Goal: Information Seeking & Learning: Learn about a topic

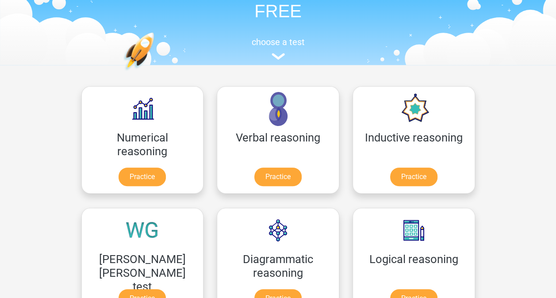
scroll to position [62, 0]
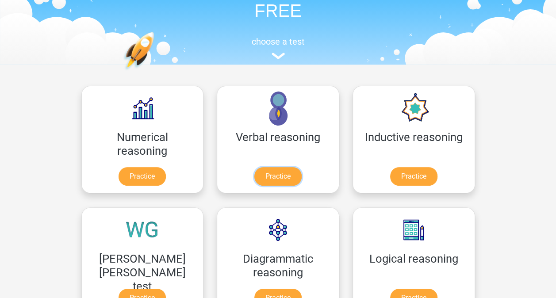
click at [254, 178] on link "Practice" at bounding box center [277, 176] width 47 height 19
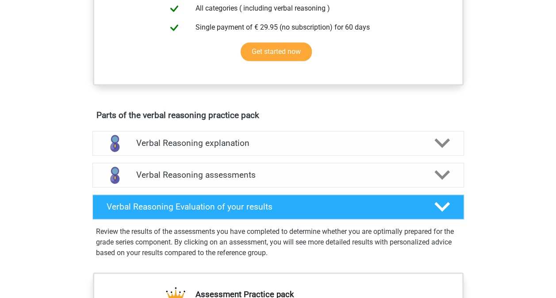
scroll to position [380, 0]
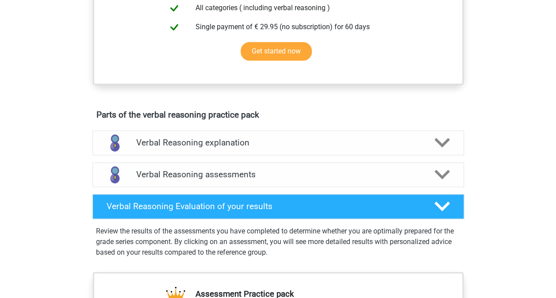
click at [439, 182] on icon at bounding box center [441, 174] width 15 height 15
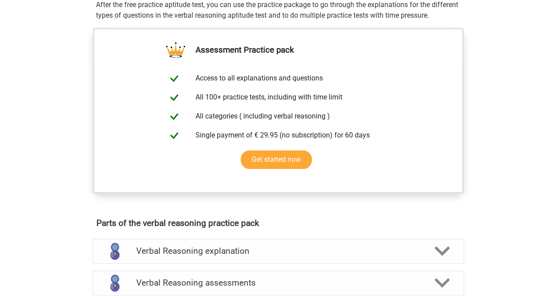
scroll to position [323, 0]
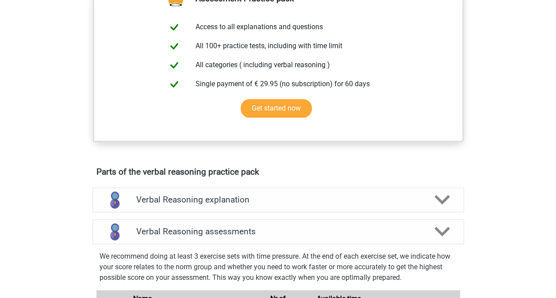
click at [315, 244] on div "Verbal Reasoning assessments" at bounding box center [277, 231] width 371 height 25
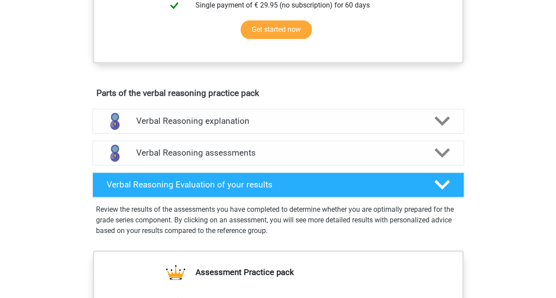
scroll to position [408, 0]
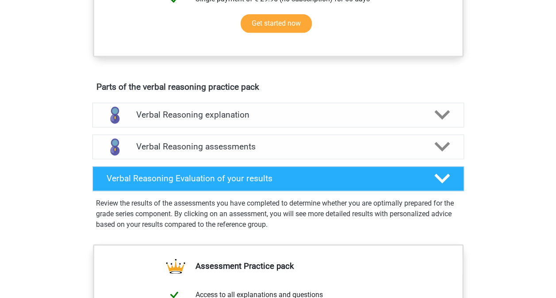
click at [238, 152] on h4 "Verbal Reasoning assessments" at bounding box center [278, 146] width 284 height 10
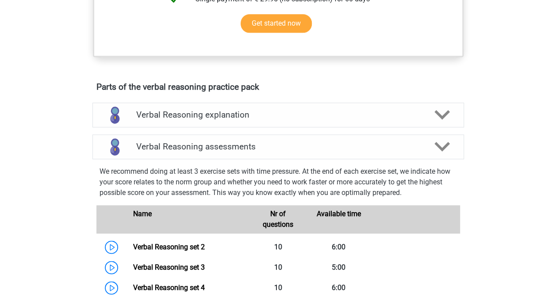
scroll to position [477, 0]
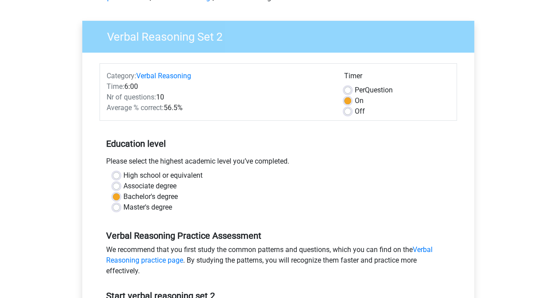
scroll to position [50, 0]
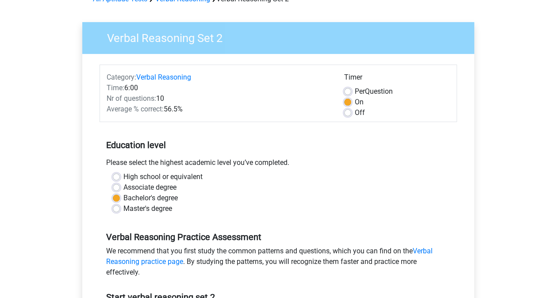
click at [297, 136] on h5 "Education level" at bounding box center [278, 145] width 344 height 18
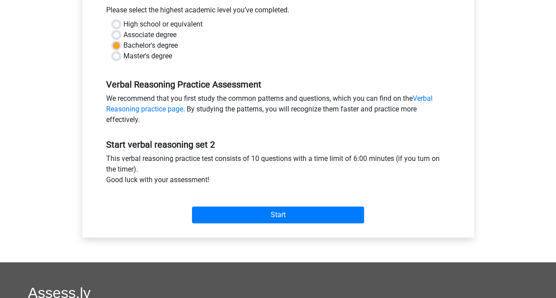
scroll to position [220, 0]
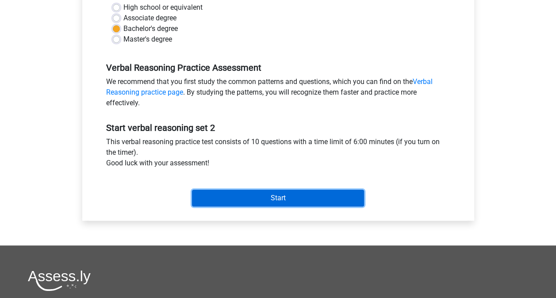
click at [306, 199] on input "Start" at bounding box center [278, 198] width 172 height 17
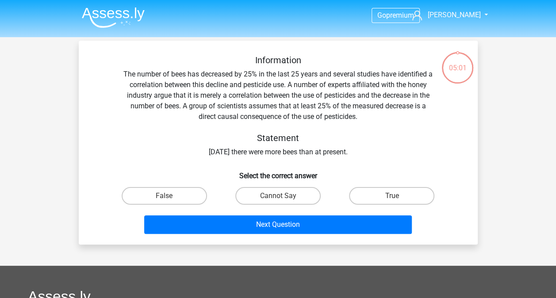
click at [413, 194] on label "True" at bounding box center [391, 196] width 85 height 18
click at [397, 196] on input "True" at bounding box center [395, 199] width 6 height 6
radio input "true"
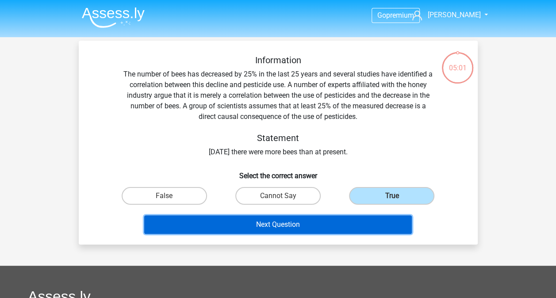
click at [345, 219] on button "Next Question" at bounding box center [277, 224] width 267 height 19
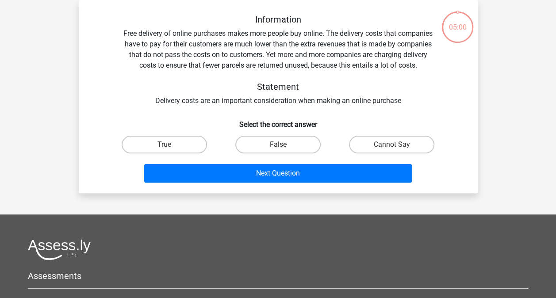
scroll to position [16, 0]
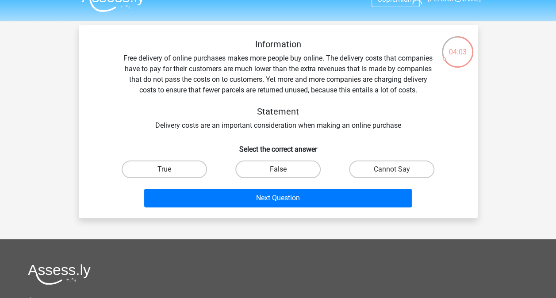
click at [408, 169] on label "Cannot Say" at bounding box center [391, 169] width 85 height 18
click at [397, 169] on input "Cannot Say" at bounding box center [395, 172] width 6 height 6
radio input "true"
click at [341, 205] on button "Next Question" at bounding box center [277, 198] width 267 height 19
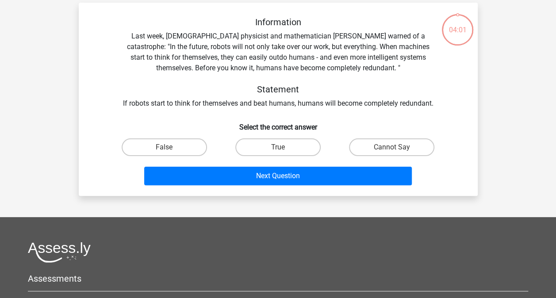
scroll to position [41, 0]
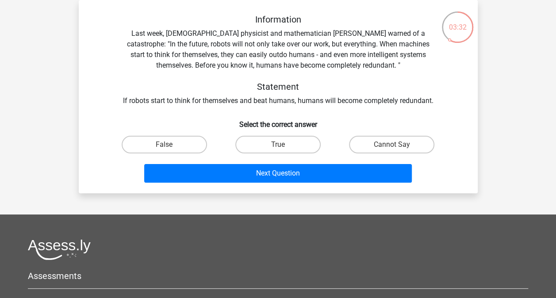
click at [306, 141] on label "True" at bounding box center [277, 145] width 85 height 18
click at [283, 145] on input "True" at bounding box center [281, 148] width 6 height 6
radio input "true"
click at [308, 176] on button "Next Question" at bounding box center [277, 173] width 267 height 19
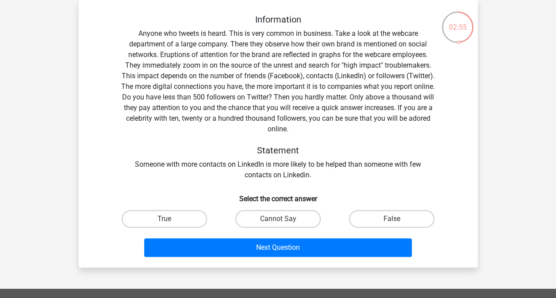
click at [187, 220] on label "True" at bounding box center [164, 219] width 85 height 18
click at [170, 220] on input "True" at bounding box center [167, 222] width 6 height 6
radio input "true"
click at [205, 256] on button "Next Question" at bounding box center [277, 247] width 267 height 19
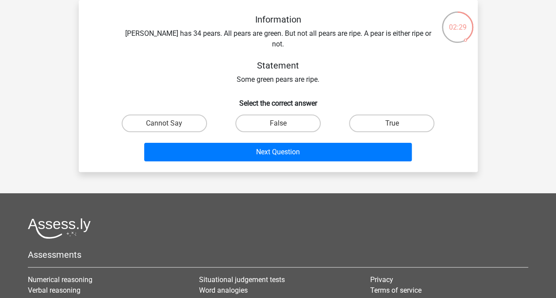
click at [407, 115] on label "True" at bounding box center [391, 124] width 85 height 18
click at [397, 123] on input "True" at bounding box center [395, 126] width 6 height 6
radio input "true"
click at [387, 145] on button "Next Question" at bounding box center [277, 152] width 267 height 19
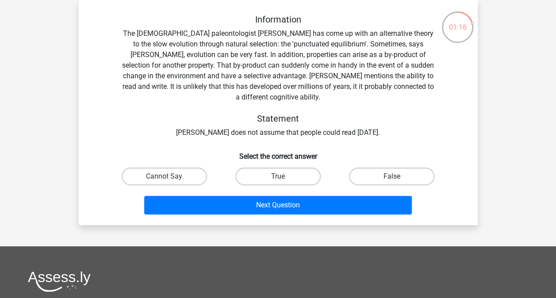
click at [364, 174] on label "False" at bounding box center [391, 177] width 85 height 18
click at [392, 176] on input "False" at bounding box center [395, 179] width 6 height 6
radio input "true"
click at [342, 196] on button "Next Question" at bounding box center [277, 205] width 267 height 19
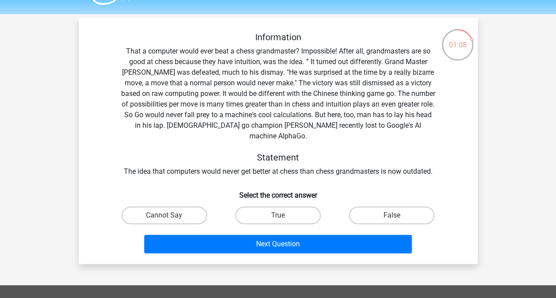
scroll to position [24, 0]
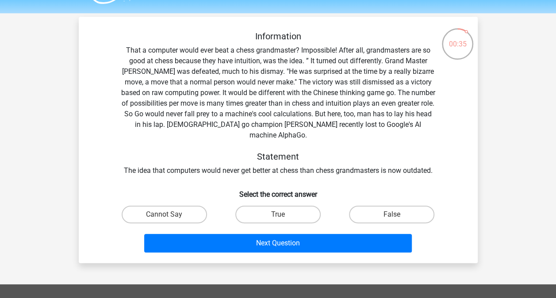
click at [306, 208] on label "True" at bounding box center [277, 215] width 85 height 18
click at [283, 214] on input "True" at bounding box center [281, 217] width 6 height 6
radio input "true"
click at [309, 235] on button "Next Question" at bounding box center [277, 243] width 267 height 19
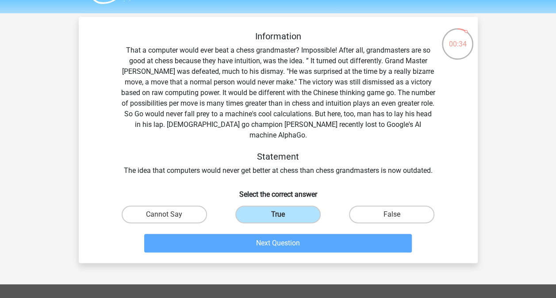
scroll to position [41, 0]
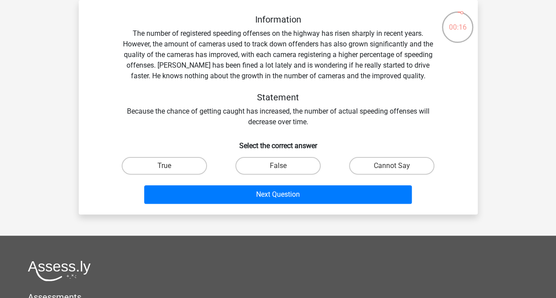
click at [310, 166] on label "False" at bounding box center [277, 166] width 85 height 18
click at [283, 166] on input "False" at bounding box center [281, 169] width 6 height 6
radio input "true"
click at [320, 200] on button "Next Question" at bounding box center [277, 194] width 267 height 19
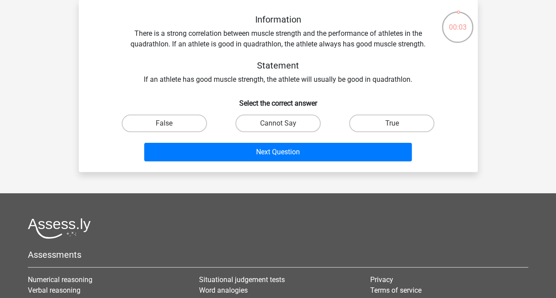
click at [264, 126] on label "Cannot Say" at bounding box center [277, 124] width 85 height 18
click at [278, 126] on input "Cannot Say" at bounding box center [281, 126] width 6 height 6
radio input "true"
click at [189, 130] on label "False" at bounding box center [164, 124] width 85 height 18
click at [170, 129] on input "False" at bounding box center [167, 126] width 6 height 6
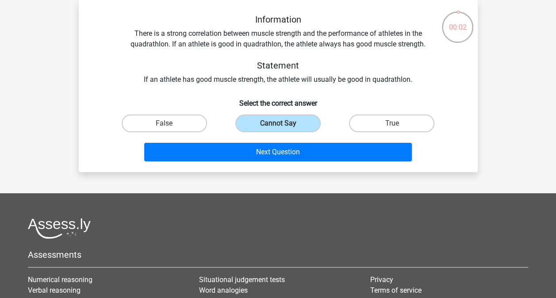
radio input "true"
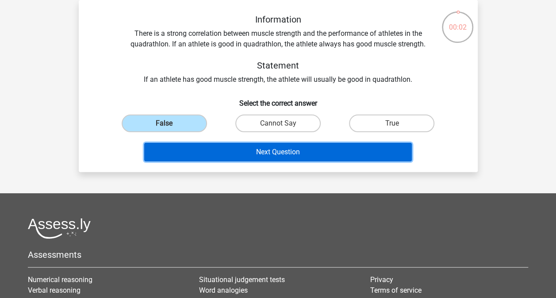
click at [222, 150] on button "Next Question" at bounding box center [277, 152] width 267 height 19
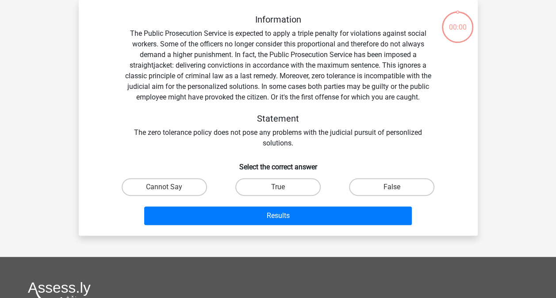
click at [292, 188] on label "True" at bounding box center [277, 187] width 85 height 18
click at [283, 188] on input "True" at bounding box center [281, 190] width 6 height 6
radio input "true"
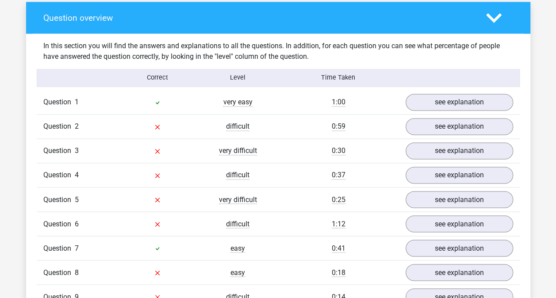
scroll to position [653, 0]
click at [454, 150] on link "see explanation" at bounding box center [458, 150] width 107 height 17
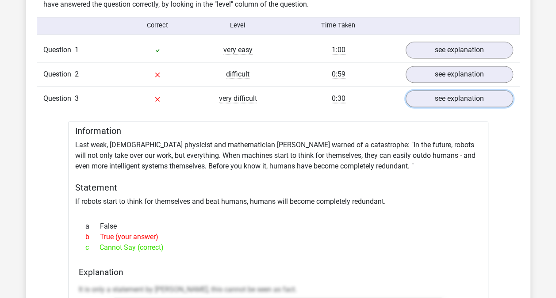
scroll to position [704, 0]
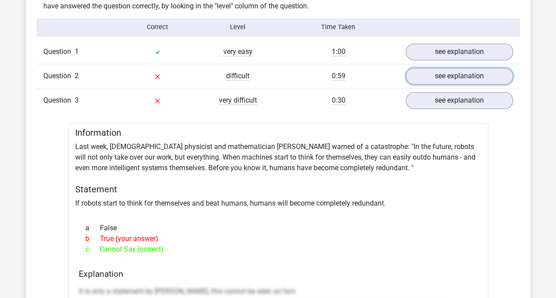
click at [429, 79] on link "see explanation" at bounding box center [458, 76] width 107 height 17
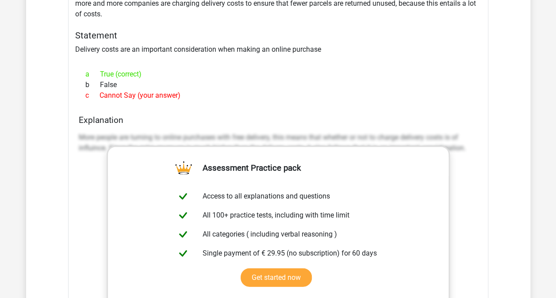
scroll to position [706, 0]
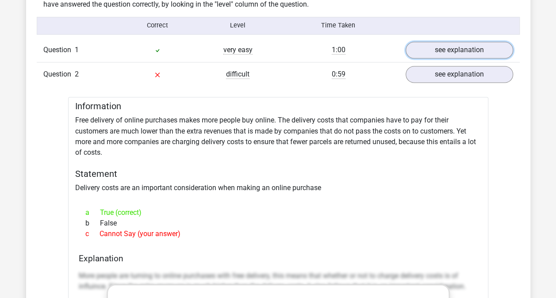
click at [446, 49] on link "see explanation" at bounding box center [458, 50] width 107 height 17
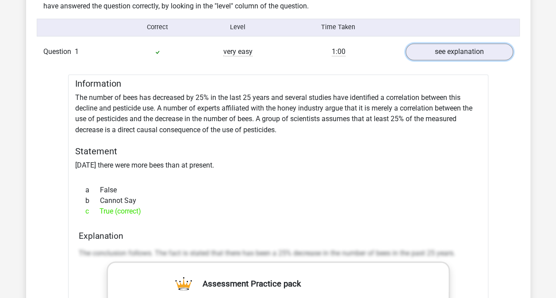
scroll to position [678, 0]
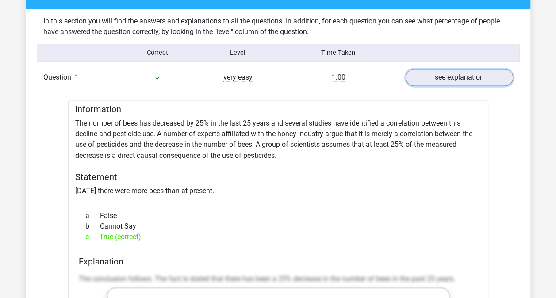
click at [443, 73] on link "see explanation" at bounding box center [458, 77] width 107 height 17
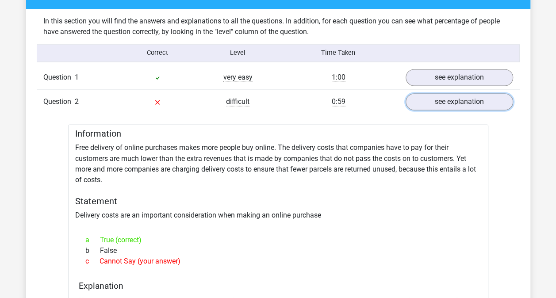
click at [445, 106] on link "see explanation" at bounding box center [458, 101] width 107 height 17
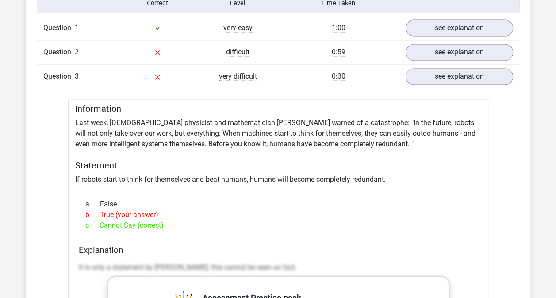
scroll to position [729, 0]
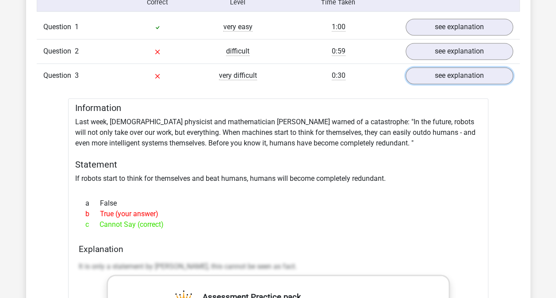
click at [452, 74] on link "see explanation" at bounding box center [458, 75] width 107 height 17
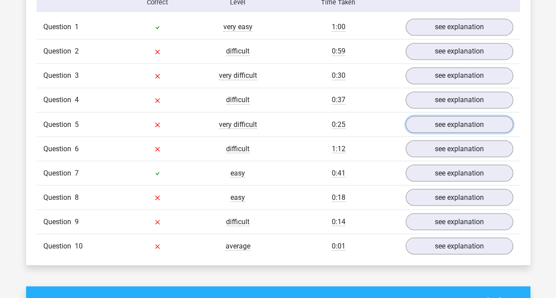
click at [454, 118] on link "see explanation" at bounding box center [458, 124] width 107 height 17
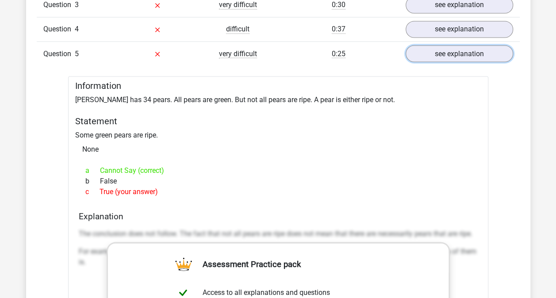
scroll to position [780, 0]
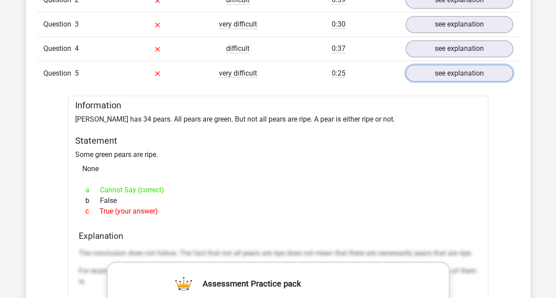
click at [452, 69] on link "see explanation" at bounding box center [458, 73] width 107 height 17
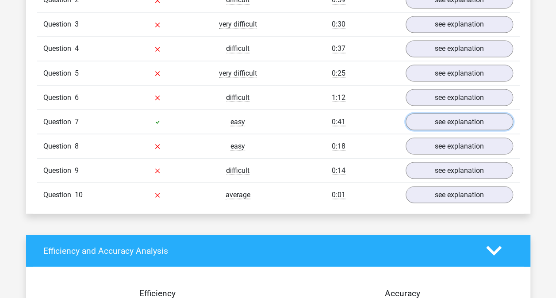
click at [448, 120] on link "see explanation" at bounding box center [458, 121] width 107 height 17
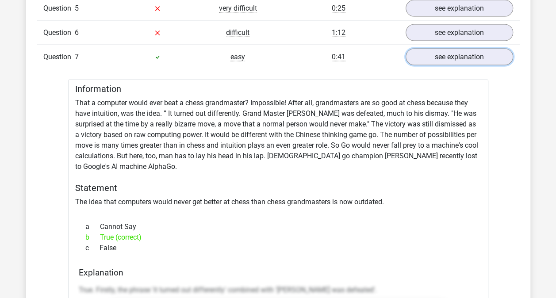
scroll to position [844, 0]
click at [446, 55] on link "see explanation" at bounding box center [458, 57] width 107 height 17
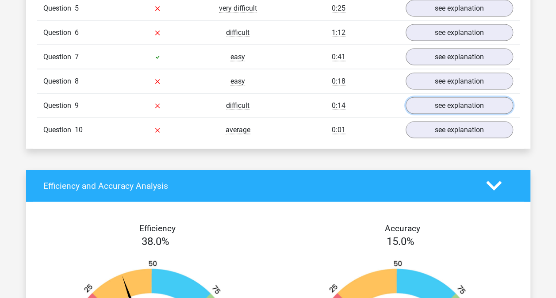
click at [450, 104] on link "see explanation" at bounding box center [458, 105] width 107 height 17
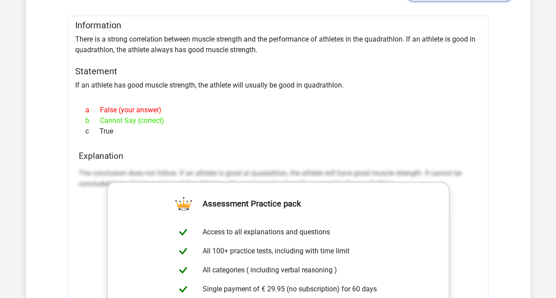
scroll to position [870, 0]
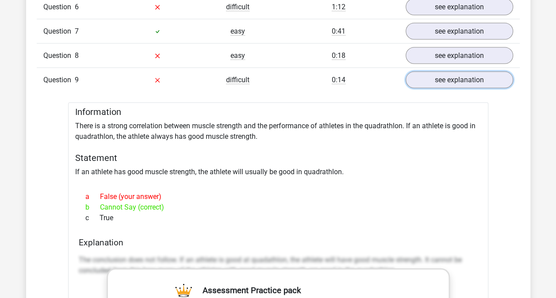
click at [474, 79] on link "see explanation" at bounding box center [458, 80] width 107 height 17
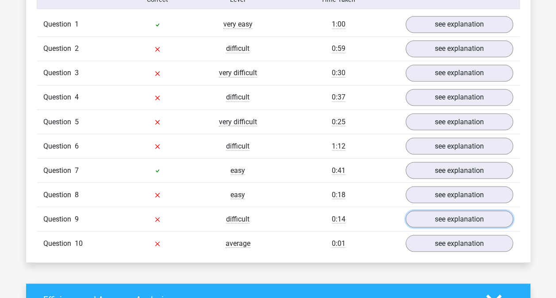
scroll to position [681, 0]
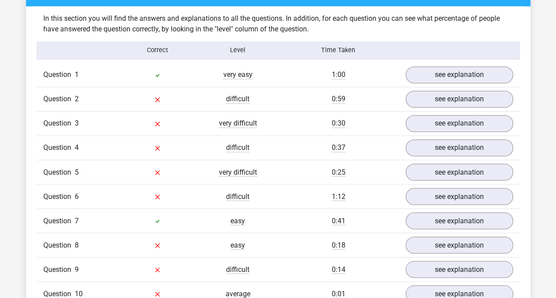
click at [329, 79] on div "Question 1 very easy 1:00 see explanation" at bounding box center [278, 75] width 483 height 24
click at [378, 69] on div "1:00" at bounding box center [338, 74] width 121 height 11
click at [416, 73] on link "see explanation" at bounding box center [458, 74] width 107 height 17
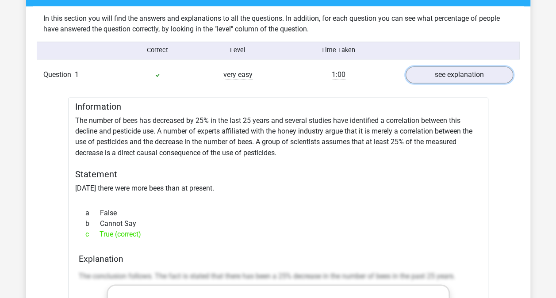
scroll to position [712, 0]
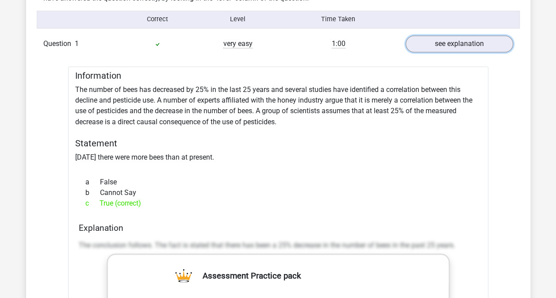
click at [443, 41] on link "see explanation" at bounding box center [458, 43] width 107 height 17
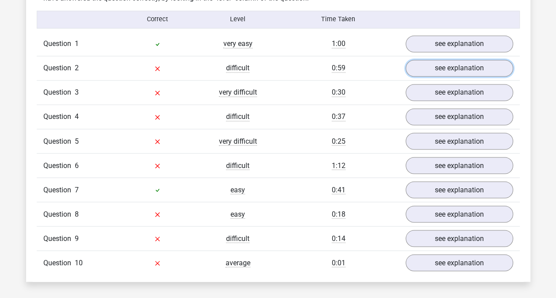
click at [438, 73] on link "see explanation" at bounding box center [458, 68] width 107 height 17
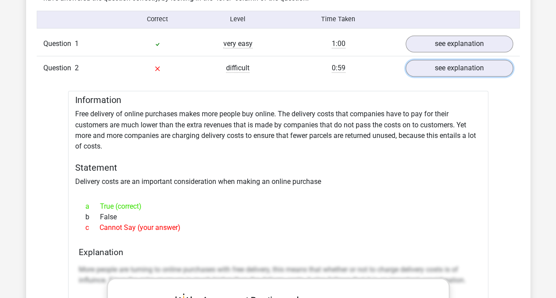
click at [439, 63] on link "see explanation" at bounding box center [458, 68] width 107 height 17
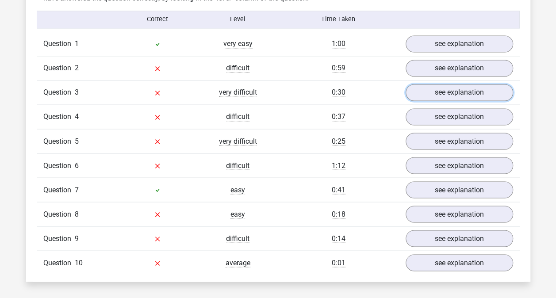
click at [447, 92] on link "see explanation" at bounding box center [458, 92] width 107 height 17
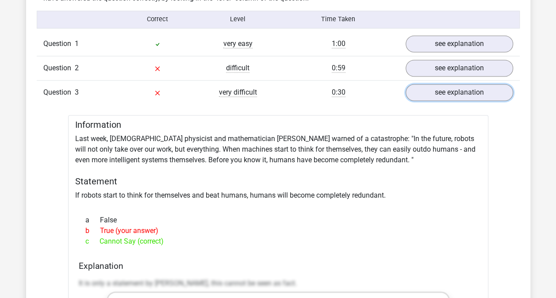
drag, startPoint x: 447, startPoint y: 92, endPoint x: 433, endPoint y: 83, distance: 16.3
click at [433, 84] on link "see explanation" at bounding box center [458, 92] width 107 height 17
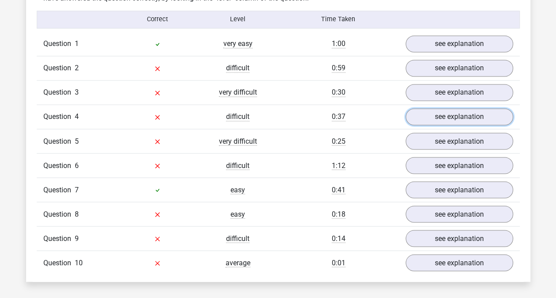
click at [442, 120] on link "see explanation" at bounding box center [458, 116] width 107 height 17
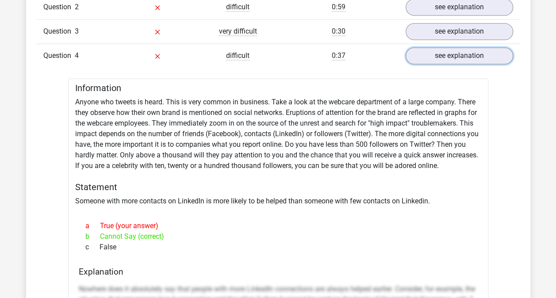
scroll to position [772, 0]
click at [427, 61] on link "see explanation" at bounding box center [458, 56] width 107 height 17
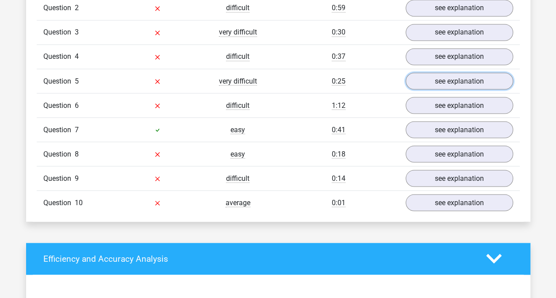
click at [426, 78] on link "see explanation" at bounding box center [458, 81] width 107 height 17
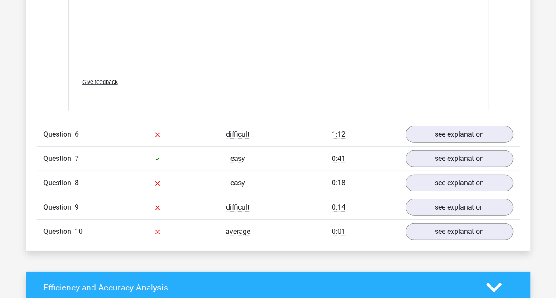
scroll to position [1219, 0]
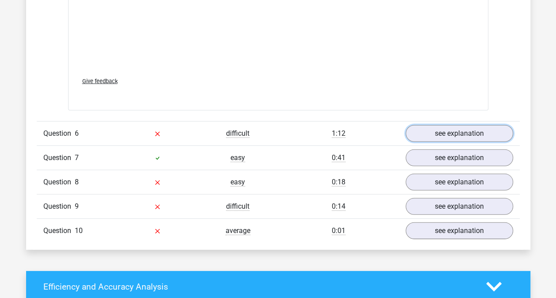
click at [413, 132] on link "see explanation" at bounding box center [458, 133] width 107 height 17
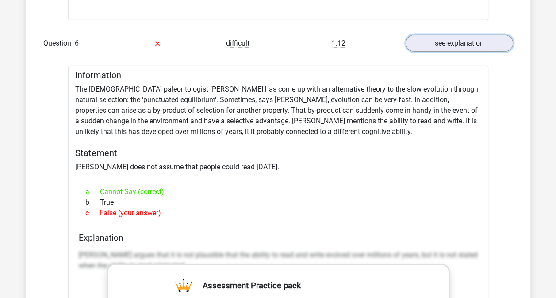
scroll to position [1328, 0]
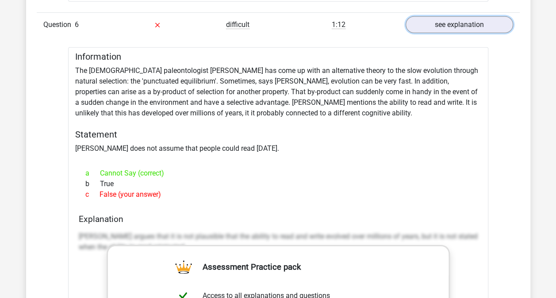
click at [438, 25] on link "see explanation" at bounding box center [458, 24] width 107 height 17
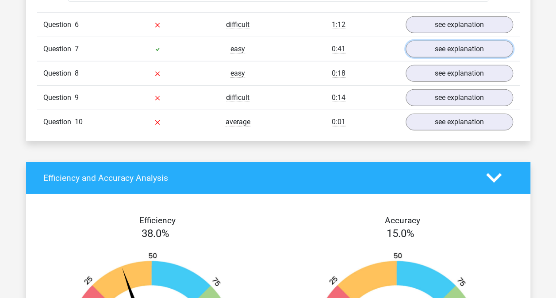
click at [439, 48] on link "see explanation" at bounding box center [458, 49] width 107 height 17
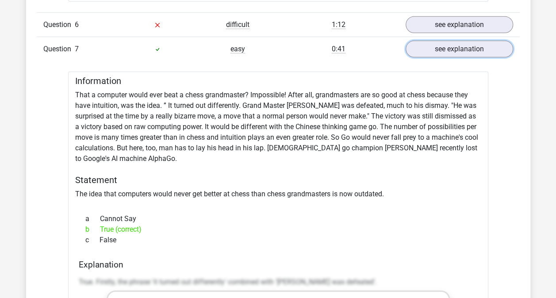
click at [454, 41] on link "see explanation" at bounding box center [458, 49] width 107 height 17
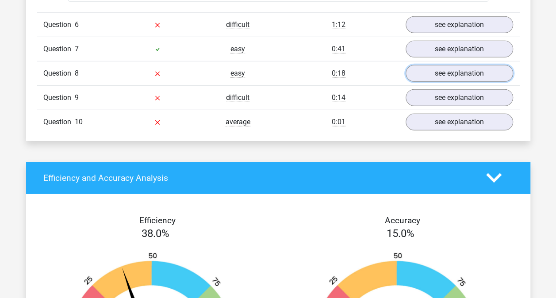
click at [451, 71] on link "see explanation" at bounding box center [458, 73] width 107 height 17
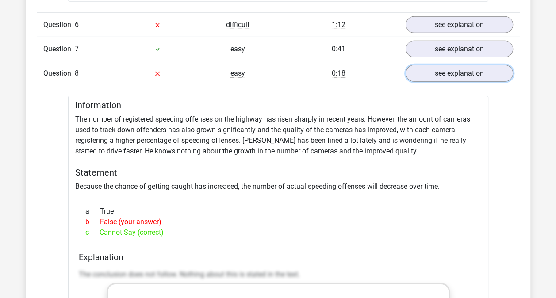
click at [435, 72] on link "see explanation" at bounding box center [458, 73] width 107 height 17
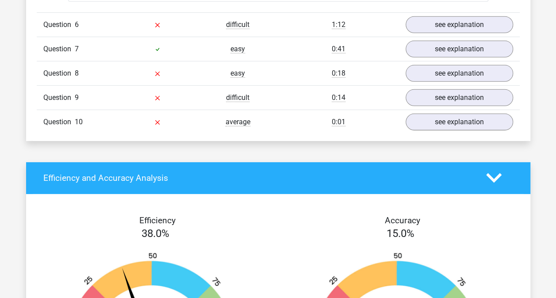
click at [439, 85] on div "Question 9 difficult 0:14 see explanation" at bounding box center [278, 97] width 483 height 24
click at [439, 95] on link "see explanation" at bounding box center [458, 97] width 107 height 17
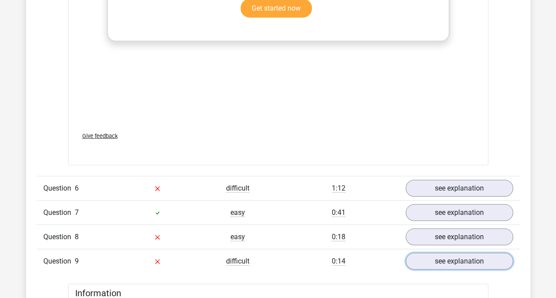
scroll to position [1216, 0]
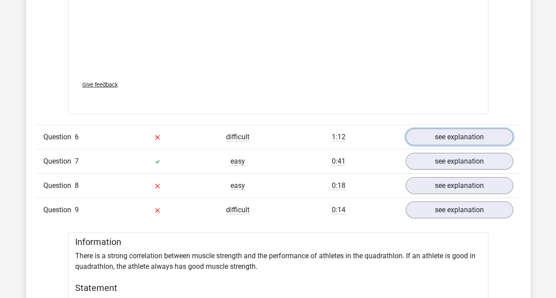
click at [454, 135] on link "see explanation" at bounding box center [458, 137] width 107 height 17
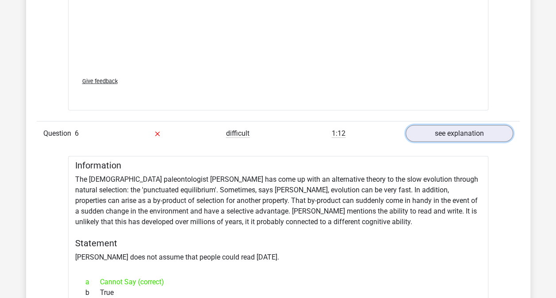
scroll to position [1270, 0]
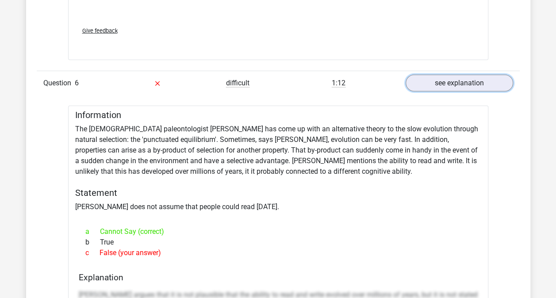
click at [444, 84] on link "see explanation" at bounding box center [458, 83] width 107 height 17
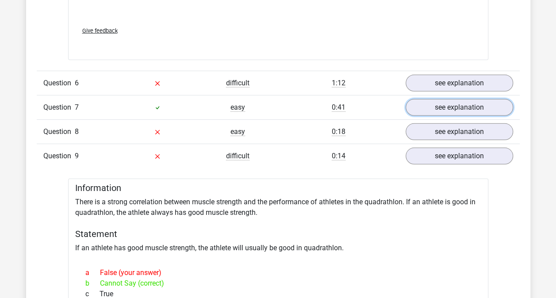
click at [464, 109] on link "see explanation" at bounding box center [458, 107] width 107 height 17
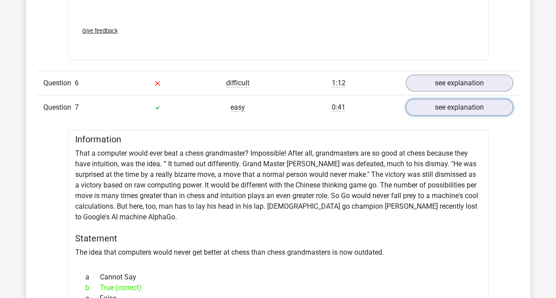
scroll to position [1340, 0]
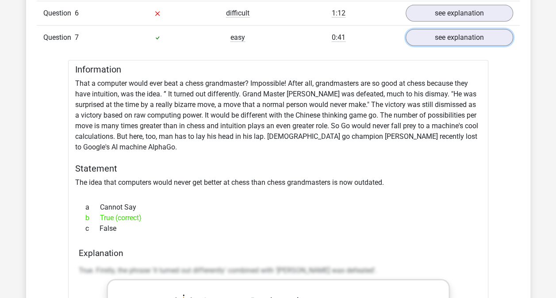
click at [461, 40] on link "see explanation" at bounding box center [458, 37] width 107 height 17
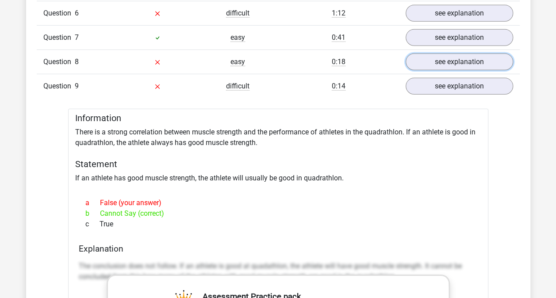
click at [463, 63] on link "see explanation" at bounding box center [458, 61] width 107 height 17
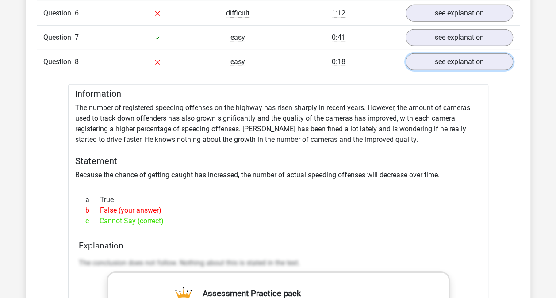
click at [452, 65] on link "see explanation" at bounding box center [458, 61] width 107 height 17
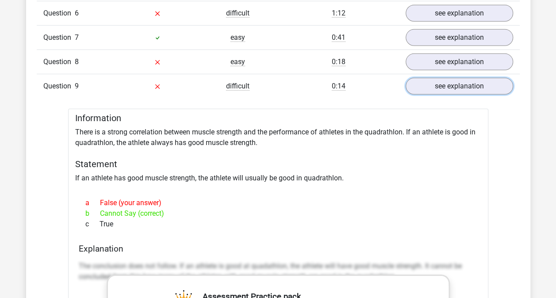
click at [453, 78] on link "see explanation" at bounding box center [458, 86] width 107 height 17
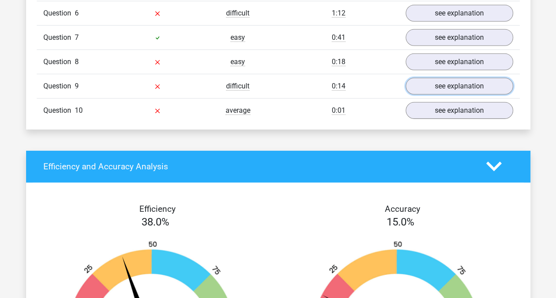
click at [453, 78] on link "see explanation" at bounding box center [458, 86] width 107 height 17
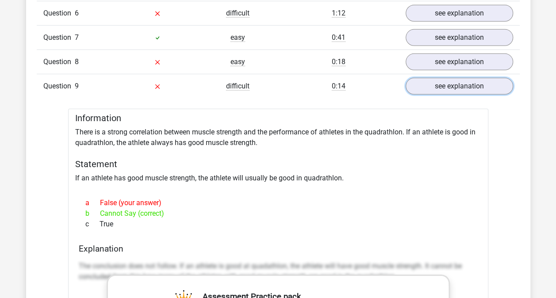
click at [453, 78] on link "see explanation" at bounding box center [458, 86] width 107 height 17
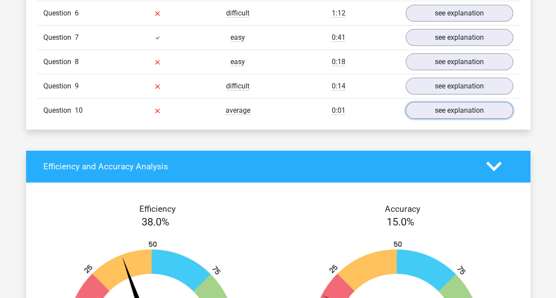
click at [446, 110] on link "see explanation" at bounding box center [458, 110] width 107 height 17
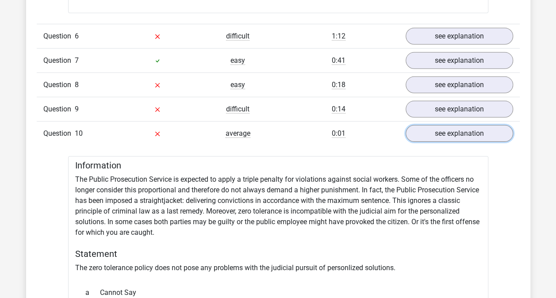
scroll to position [1315, 0]
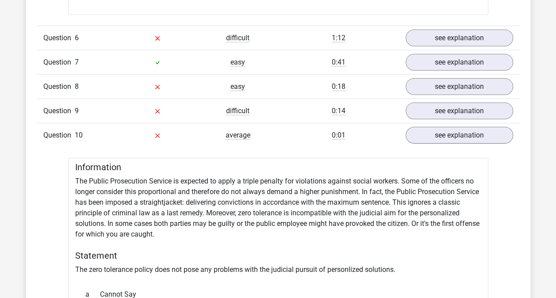
click at [332, 164] on h5 "Information" at bounding box center [278, 167] width 406 height 11
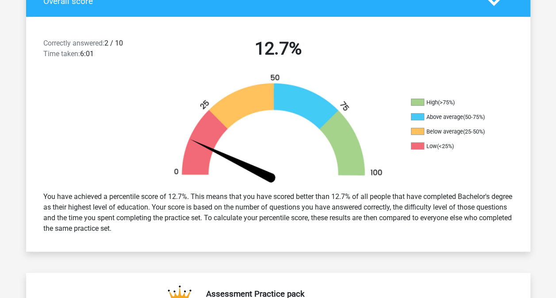
scroll to position [177, 0]
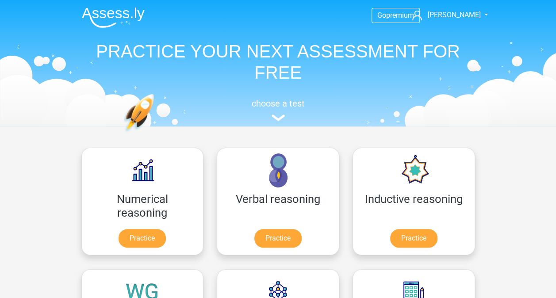
scroll to position [24, 0]
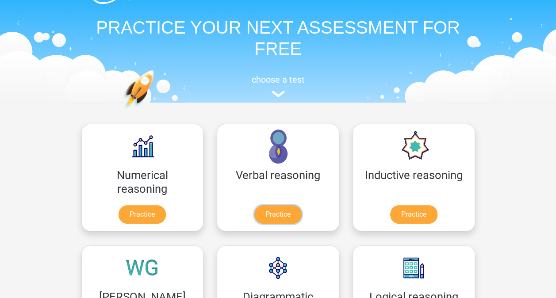
click at [254, 218] on link "Practice" at bounding box center [277, 214] width 47 height 19
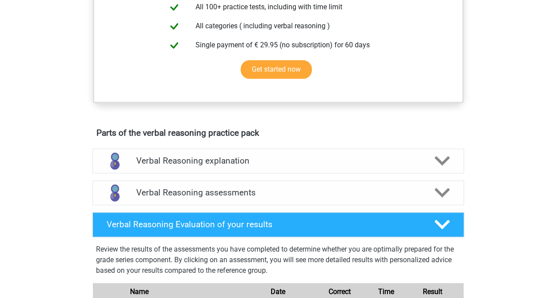
scroll to position [362, 0]
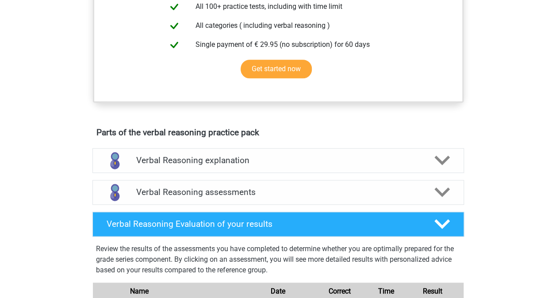
click at [245, 197] on h4 "Verbal Reasoning assessments" at bounding box center [278, 192] width 284 height 10
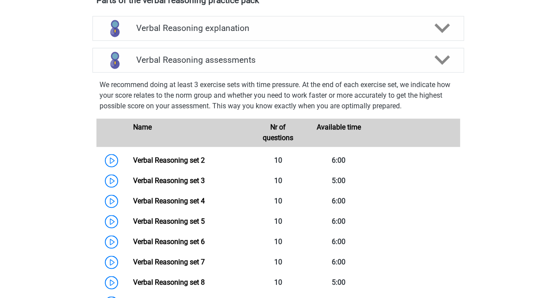
scroll to position [494, 0]
click at [183, 165] on link "Verbal Reasoning set 2" at bounding box center [169, 161] width 72 height 8
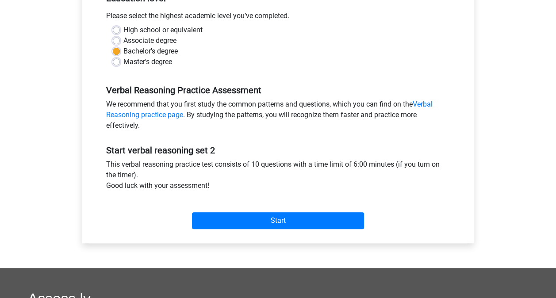
scroll to position [198, 0]
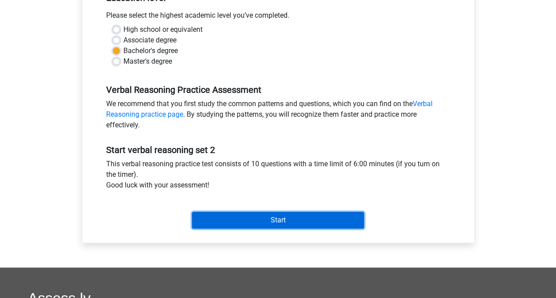
click at [328, 221] on input "Start" at bounding box center [278, 220] width 172 height 17
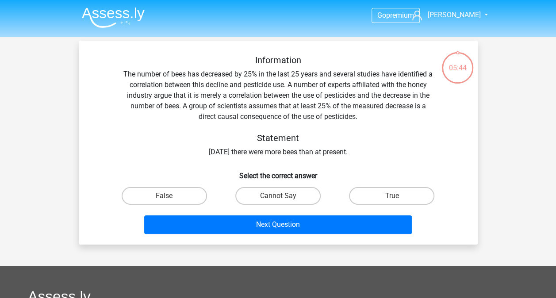
click at [367, 192] on label "True" at bounding box center [391, 196] width 85 height 18
click at [392, 196] on input "True" at bounding box center [395, 199] width 6 height 6
radio input "true"
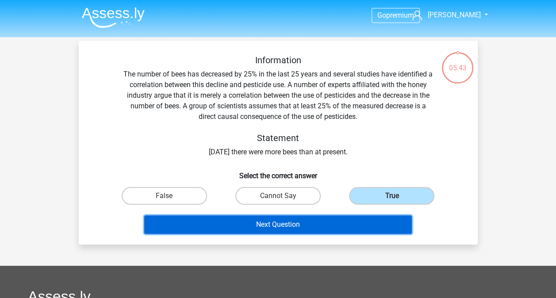
click at [355, 225] on button "Next Question" at bounding box center [277, 224] width 267 height 19
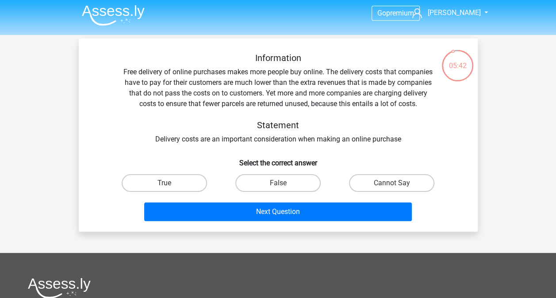
scroll to position [2, 0]
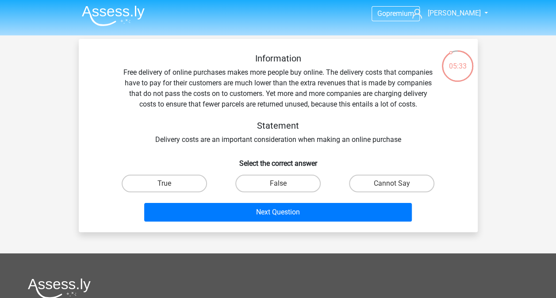
click at [191, 179] on label "True" at bounding box center [164, 184] width 85 height 18
click at [170, 183] on input "True" at bounding box center [167, 186] width 6 height 6
radio input "true"
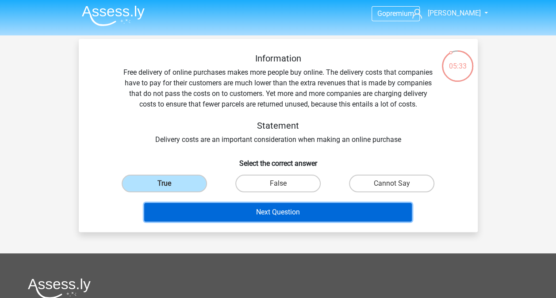
click at [220, 212] on button "Next Question" at bounding box center [277, 212] width 267 height 19
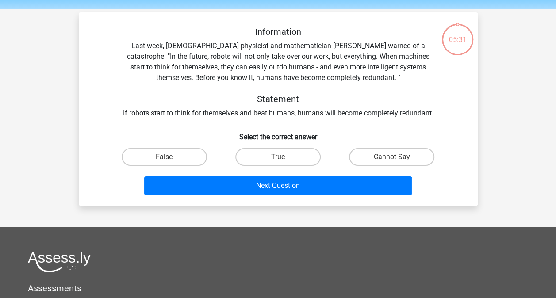
scroll to position [41, 0]
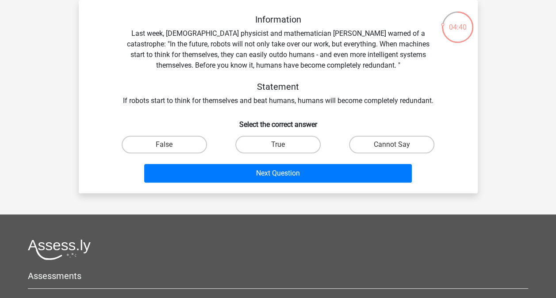
click at [181, 146] on label "False" at bounding box center [164, 145] width 85 height 18
click at [170, 146] on input "False" at bounding box center [167, 148] width 6 height 6
radio input "true"
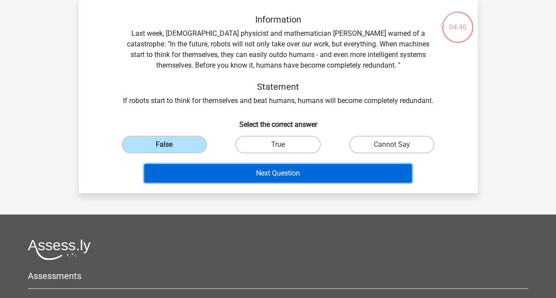
click at [233, 178] on button "Next Question" at bounding box center [277, 173] width 267 height 19
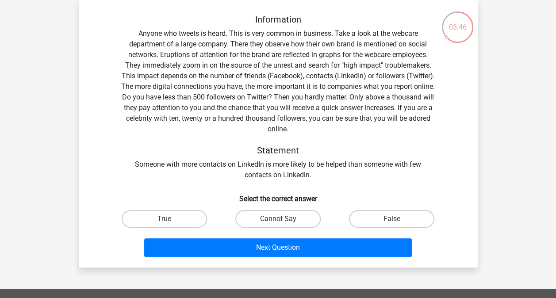
click at [405, 222] on label "False" at bounding box center [391, 219] width 85 height 18
click at [397, 222] on input "False" at bounding box center [395, 222] width 6 height 6
radio input "true"
click at [374, 250] on button "Next Question" at bounding box center [277, 247] width 267 height 19
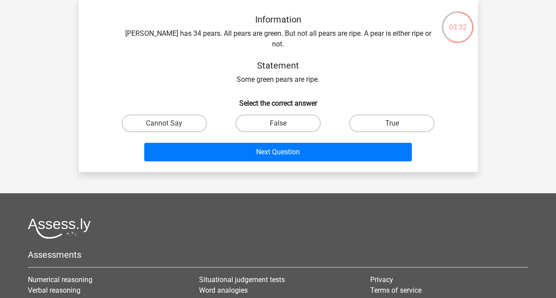
scroll to position [0, 0]
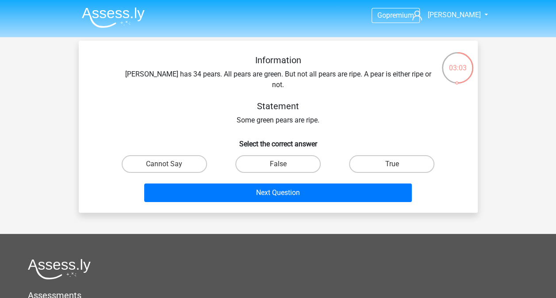
click at [307, 155] on label "False" at bounding box center [277, 164] width 85 height 18
click at [283, 164] on input "False" at bounding box center [281, 167] width 6 height 6
radio input "true"
click at [302, 185] on button "Next Question" at bounding box center [277, 192] width 267 height 19
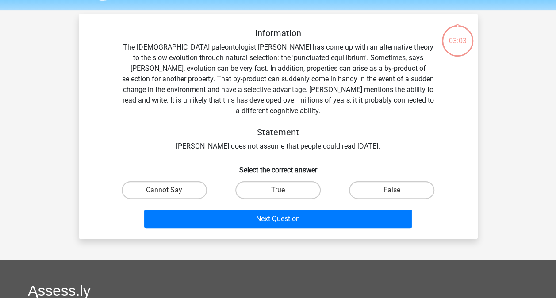
scroll to position [41, 0]
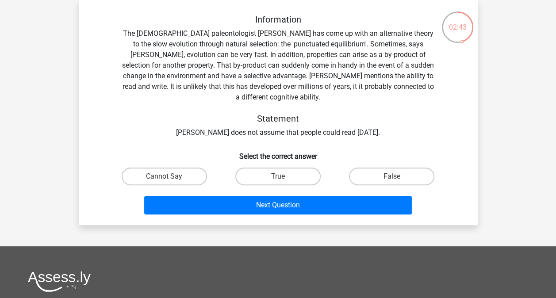
click at [167, 168] on label "Cannot Say" at bounding box center [164, 177] width 85 height 18
click at [167, 176] on input "Cannot Say" at bounding box center [167, 179] width 6 height 6
radio input "true"
click at [180, 196] on button "Next Question" at bounding box center [277, 205] width 267 height 19
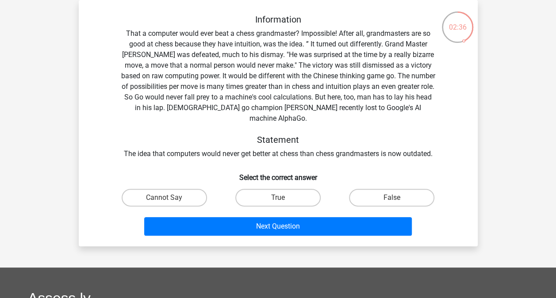
click at [298, 191] on label "True" at bounding box center [277, 198] width 85 height 18
click at [283, 198] on input "True" at bounding box center [281, 201] width 6 height 6
radio input "true"
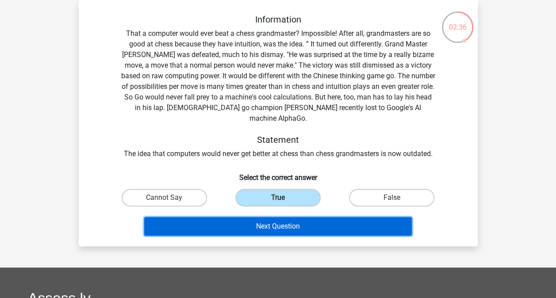
click at [295, 217] on button "Next Question" at bounding box center [277, 226] width 267 height 19
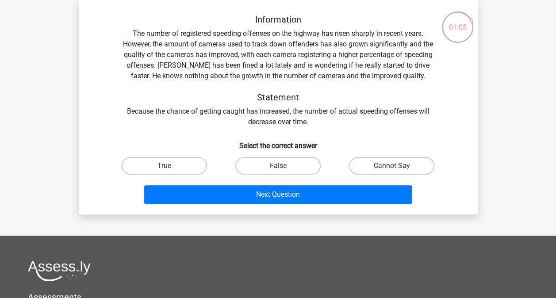
click at [395, 169] on input "Cannot Say" at bounding box center [395, 169] width 6 height 6
radio input "true"
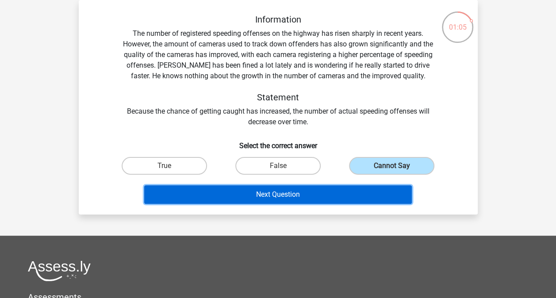
click at [386, 195] on button "Next Question" at bounding box center [277, 194] width 267 height 19
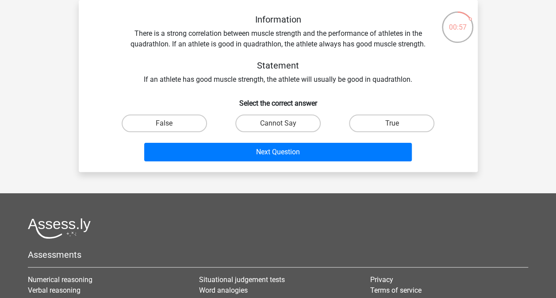
click at [303, 118] on label "Cannot Say" at bounding box center [277, 124] width 85 height 18
click at [283, 123] on input "Cannot Say" at bounding box center [281, 126] width 6 height 6
radio input "true"
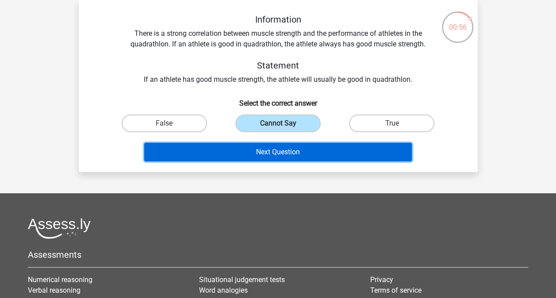
click at [310, 152] on button "Next Question" at bounding box center [277, 152] width 267 height 19
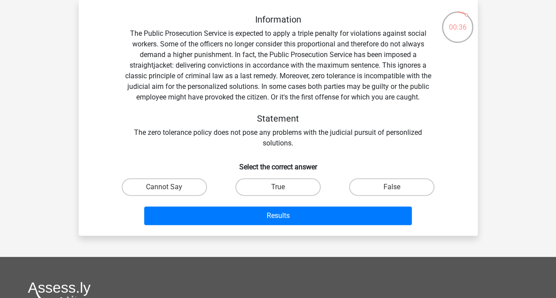
click at [412, 194] on label "False" at bounding box center [391, 187] width 85 height 18
click at [397, 193] on input "False" at bounding box center [395, 190] width 6 height 6
radio input "true"
click at [396, 217] on button "Results" at bounding box center [277, 215] width 267 height 19
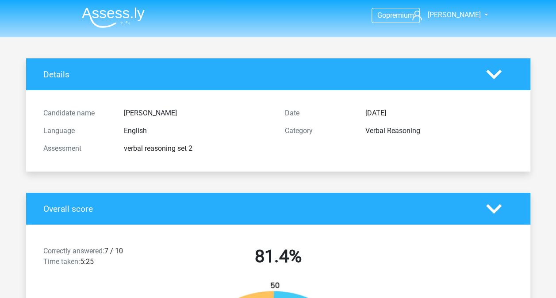
scroll to position [36, 0]
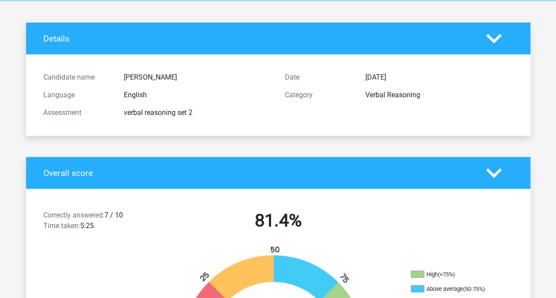
click at [413, 206] on div "Correctly answered: 7 / 10 Time taken: 5:25 81.4%" at bounding box center [278, 222] width 504 height 46
click at [411, 209] on div "Correctly answered: 7 / 10 Time taken: 5:25 81.4%" at bounding box center [278, 222] width 504 height 46
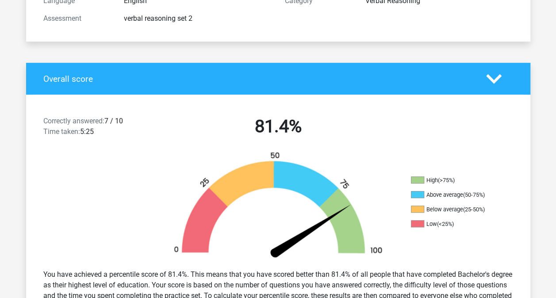
click at [421, 251] on div "High (>75%) Above average (50-75%) Below average (25-50%) Low (<25%)" at bounding box center [278, 206] width 504 height 111
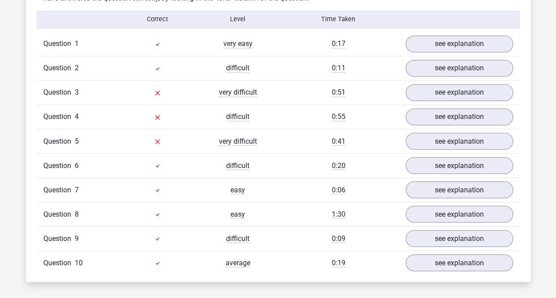
scroll to position [711, 0]
click at [483, 90] on link "see explanation" at bounding box center [458, 92] width 107 height 17
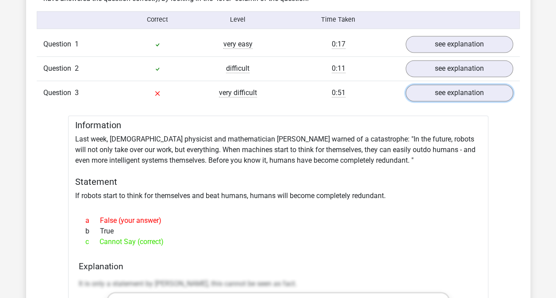
click at [483, 90] on link "see explanation" at bounding box center [458, 92] width 107 height 17
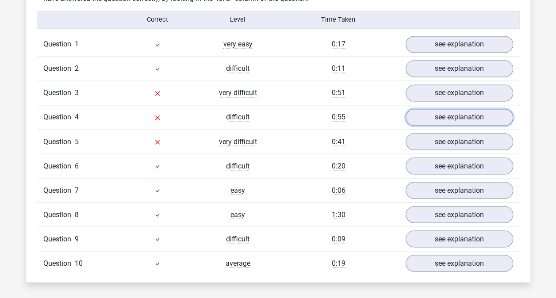
click at [479, 109] on link "see explanation" at bounding box center [458, 117] width 107 height 17
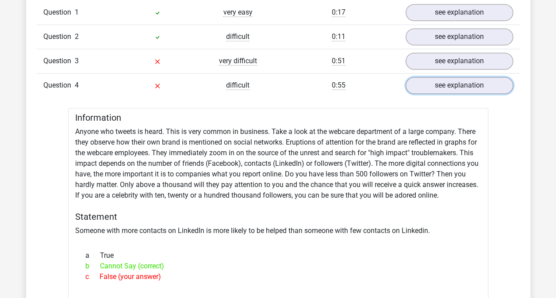
scroll to position [745, 0]
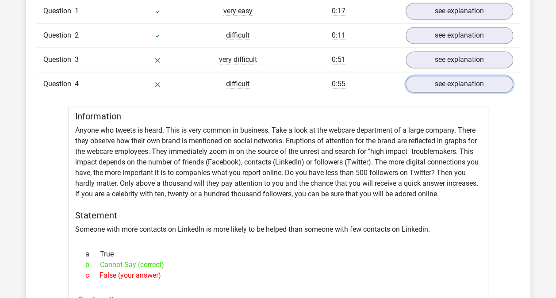
click at [467, 88] on link "see explanation" at bounding box center [458, 84] width 107 height 17
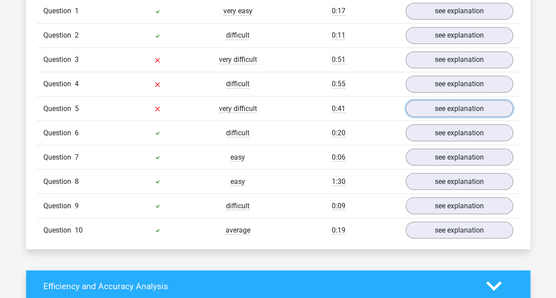
click at [464, 108] on link "see explanation" at bounding box center [458, 108] width 107 height 17
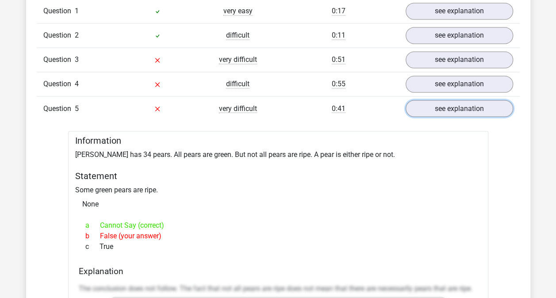
click at [464, 103] on link "see explanation" at bounding box center [458, 108] width 107 height 17
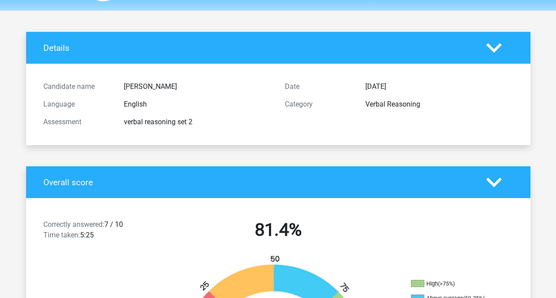
scroll to position [0, 0]
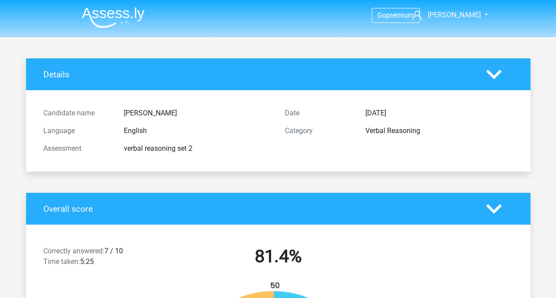
click at [116, 11] on img at bounding box center [113, 17] width 63 height 21
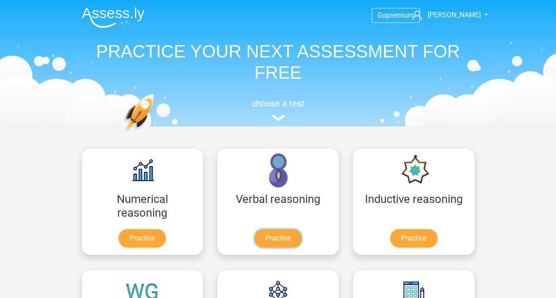
click at [254, 229] on link "Practice" at bounding box center [277, 238] width 47 height 19
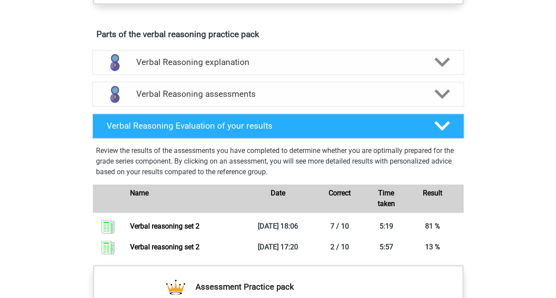
scroll to position [462, 0]
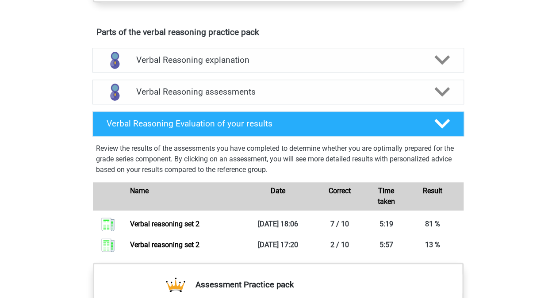
click at [368, 97] on h4 "Verbal Reasoning assessments" at bounding box center [278, 92] width 284 height 10
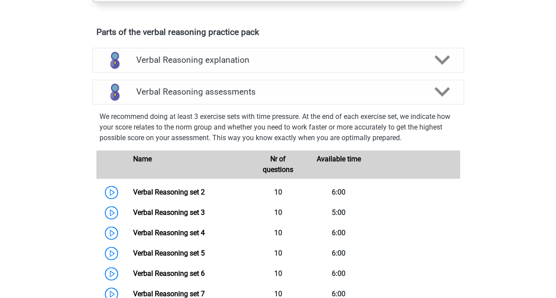
click at [193, 217] on link "Verbal Reasoning set 3" at bounding box center [169, 212] width 72 height 8
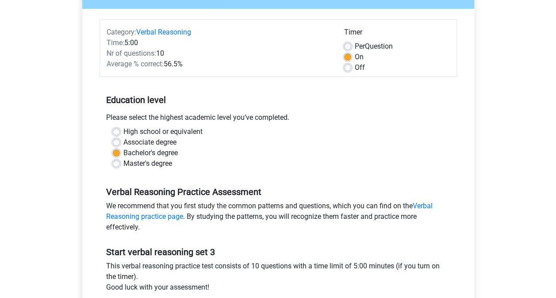
scroll to position [88, 0]
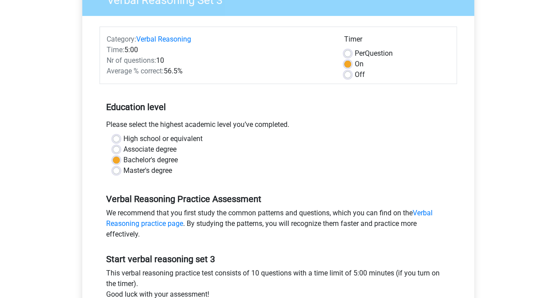
click at [271, 75] on div "Average % correct: 56.5%" at bounding box center [218, 71] width 237 height 11
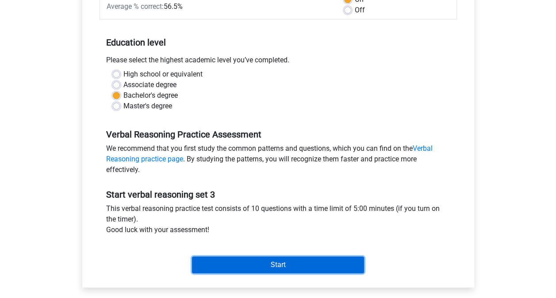
click at [298, 259] on input "Start" at bounding box center [278, 264] width 172 height 17
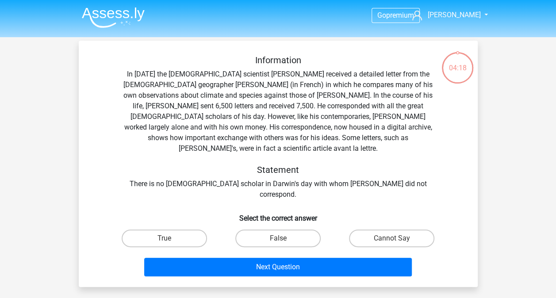
click at [404, 229] on label "Cannot Say" at bounding box center [391, 238] width 85 height 18
click at [397, 238] on input "Cannot Say" at bounding box center [395, 241] width 6 height 6
radio input "true"
click at [373, 258] on button "Next Question" at bounding box center [277, 267] width 267 height 19
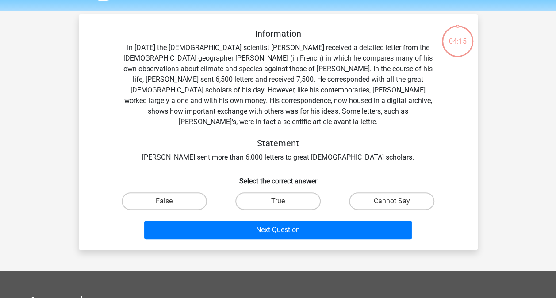
scroll to position [41, 0]
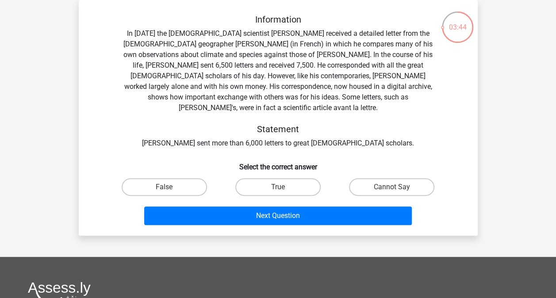
click at [405, 181] on label "Cannot Say" at bounding box center [391, 187] width 85 height 18
click at [397, 187] on input "Cannot Say" at bounding box center [395, 190] width 6 height 6
radio input "true"
click at [378, 208] on button "Next Question" at bounding box center [277, 215] width 267 height 19
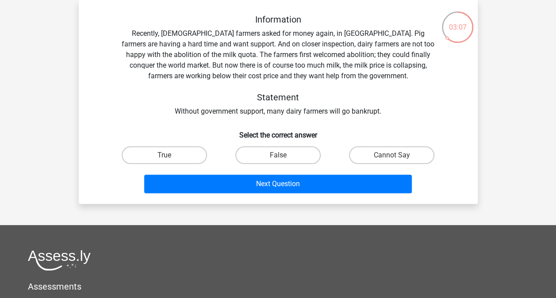
click at [195, 160] on label "True" at bounding box center [164, 155] width 85 height 18
click at [170, 160] on input "True" at bounding box center [167, 158] width 6 height 6
radio input "true"
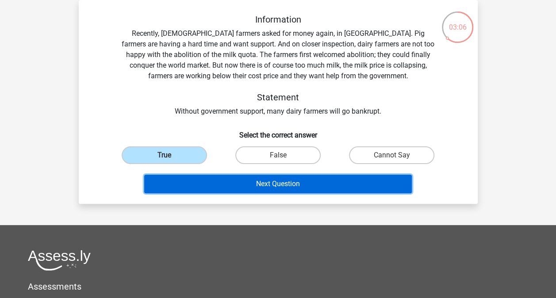
click at [249, 188] on button "Next Question" at bounding box center [277, 184] width 267 height 19
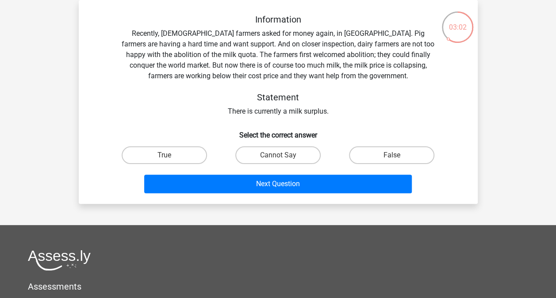
click at [190, 162] on label "True" at bounding box center [164, 155] width 85 height 18
click at [170, 161] on input "True" at bounding box center [167, 158] width 6 height 6
radio input "true"
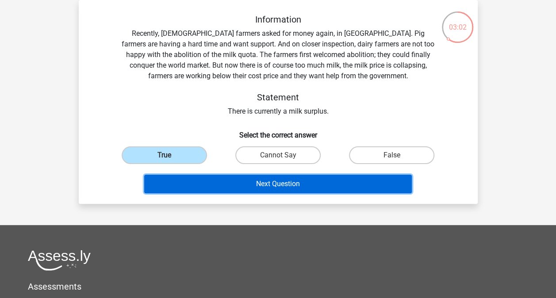
click at [207, 187] on button "Next Question" at bounding box center [277, 184] width 267 height 19
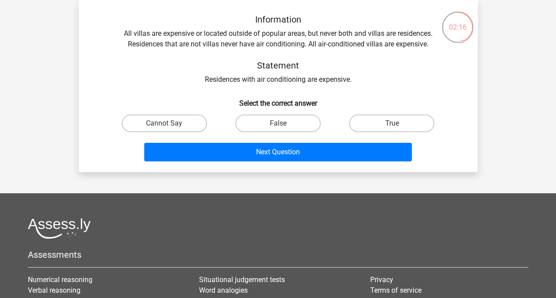
click at [376, 116] on label "True" at bounding box center [391, 124] width 85 height 18
click at [392, 123] on input "True" at bounding box center [395, 126] width 6 height 6
radio input "true"
click at [341, 145] on button "Next Question" at bounding box center [277, 152] width 267 height 19
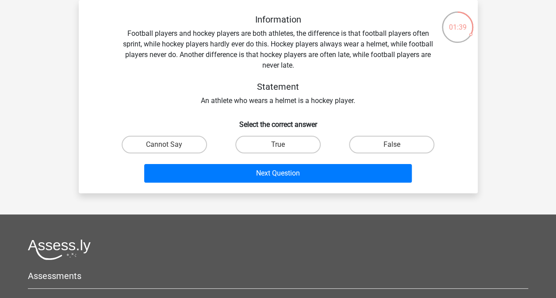
click at [282, 146] on input "True" at bounding box center [281, 148] width 6 height 6
radio input "true"
click at [267, 190] on div "Information Football players and hockey players are both athletes, the differen…" at bounding box center [278, 96] width 399 height 193
click at [260, 178] on button "Next Question" at bounding box center [277, 173] width 267 height 19
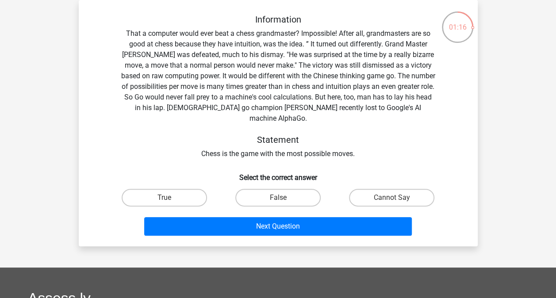
click at [286, 189] on label "False" at bounding box center [277, 198] width 85 height 18
click at [283, 198] on input "False" at bounding box center [281, 201] width 6 height 6
radio input "true"
click at [269, 224] on button "Next Question" at bounding box center [277, 226] width 267 height 19
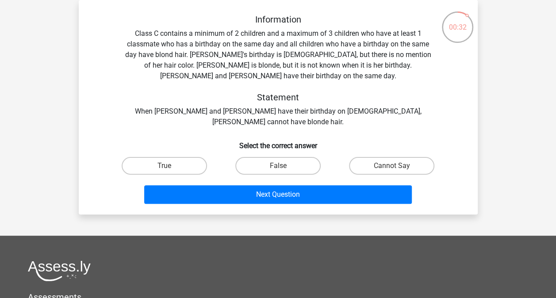
click at [287, 157] on label "False" at bounding box center [277, 166] width 85 height 18
click at [283, 166] on input "False" at bounding box center [281, 169] width 6 height 6
radio input "true"
click at [256, 190] on button "Next Question" at bounding box center [277, 194] width 267 height 19
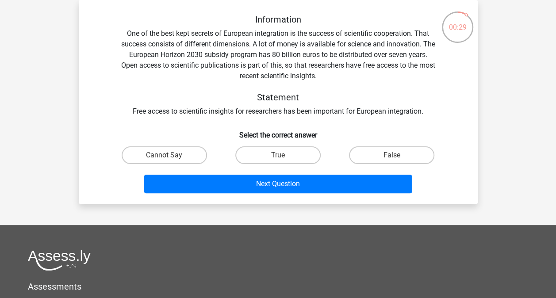
click at [299, 161] on label "True" at bounding box center [277, 155] width 85 height 18
click at [283, 161] on input "True" at bounding box center [281, 158] width 6 height 6
radio input "true"
click at [293, 192] on button "Next Question" at bounding box center [277, 184] width 267 height 19
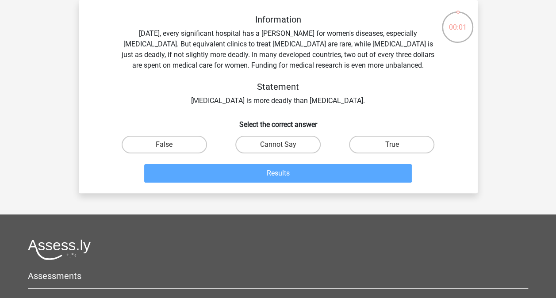
click at [301, 148] on label "Cannot Say" at bounding box center [277, 145] width 85 height 18
click at [283, 148] on input "Cannot Say" at bounding box center [281, 148] width 6 height 6
radio input "true"
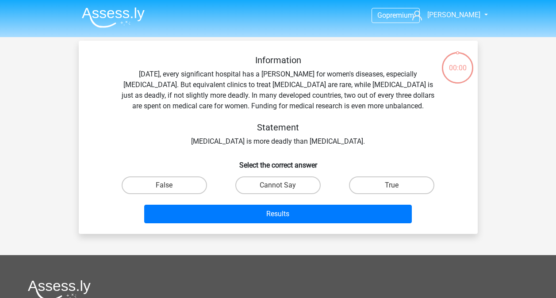
scroll to position [41, 0]
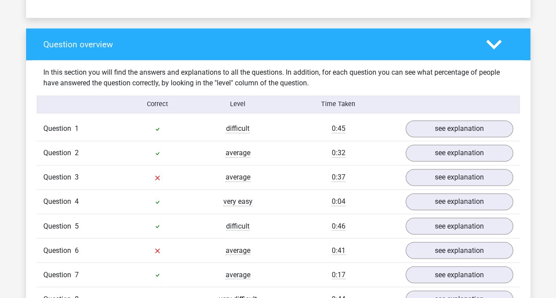
scroll to position [629, 0]
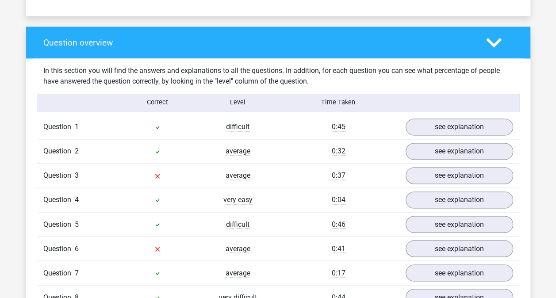
click at [88, 127] on div "Question 1" at bounding box center [77, 127] width 80 height 11
click at [494, 122] on link "see explanation" at bounding box center [458, 126] width 107 height 17
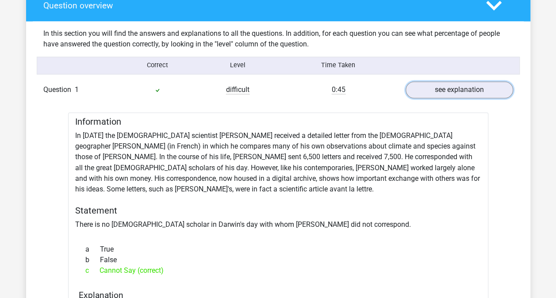
scroll to position [665, 0]
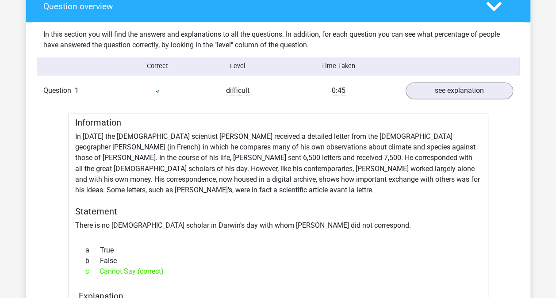
click at [423, 94] on link "see explanation" at bounding box center [458, 90] width 107 height 17
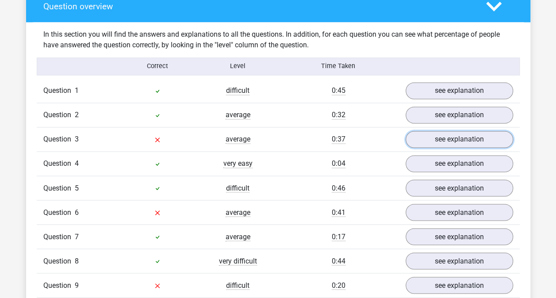
click at [432, 141] on link "see explanation" at bounding box center [458, 139] width 107 height 17
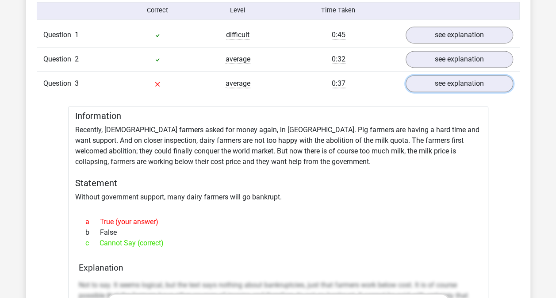
scroll to position [725, 0]
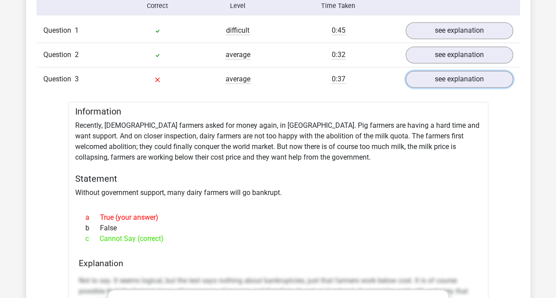
click at [449, 81] on link "see explanation" at bounding box center [458, 79] width 107 height 17
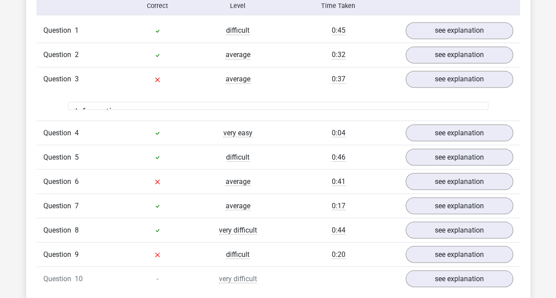
click at [410, 145] on div "Question 5 difficult 0:46 see explanation" at bounding box center [278, 157] width 483 height 24
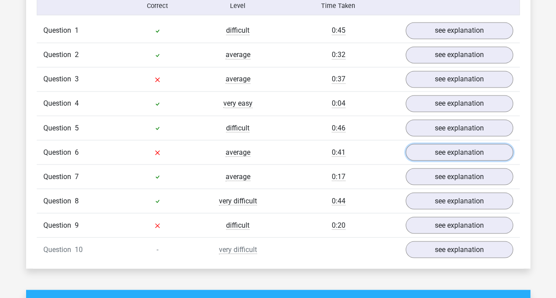
click at [440, 149] on link "see explanation" at bounding box center [458, 152] width 107 height 17
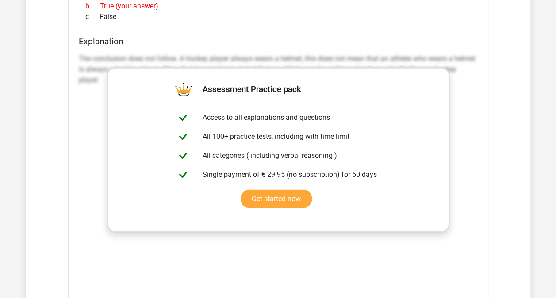
scroll to position [1204, 0]
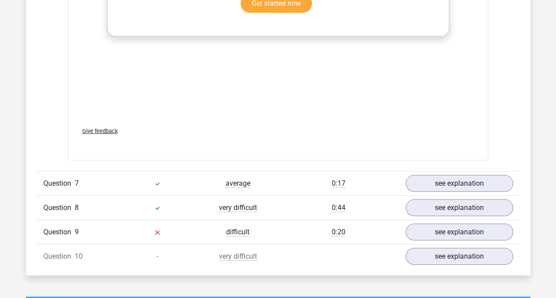
click at [277, 233] on div "Question 9 difficult 0:20 see explanation" at bounding box center [278, 232] width 483 height 24
click at [422, 228] on link "see explanation" at bounding box center [458, 232] width 107 height 17
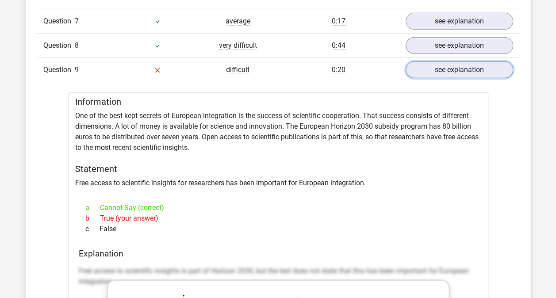
scroll to position [1361, 0]
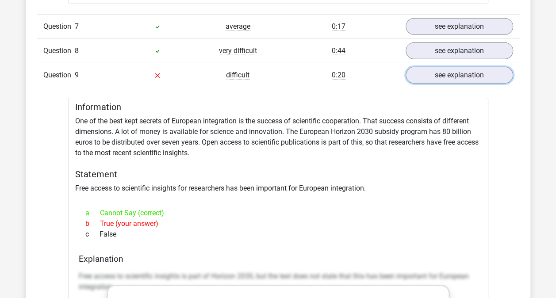
click at [439, 71] on link "see explanation" at bounding box center [458, 75] width 107 height 17
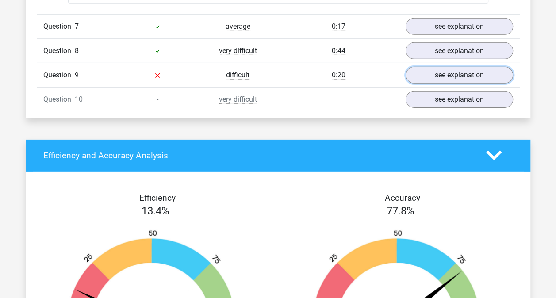
scroll to position [1334, 0]
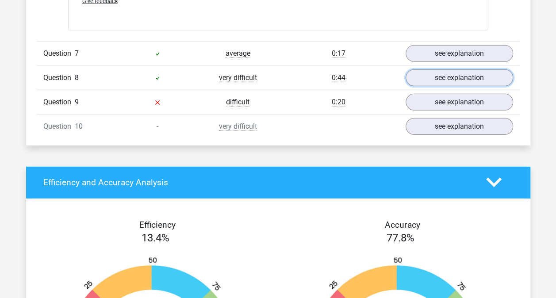
click at [409, 75] on link "see explanation" at bounding box center [458, 77] width 107 height 17
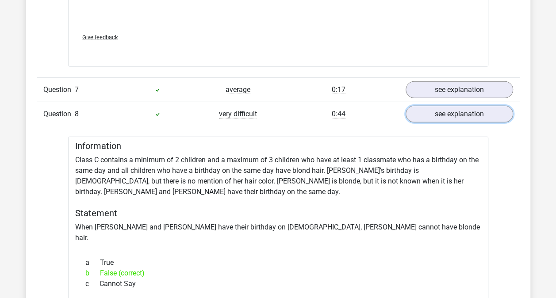
scroll to position [1298, 0]
click at [432, 110] on link "see explanation" at bounding box center [458, 114] width 107 height 17
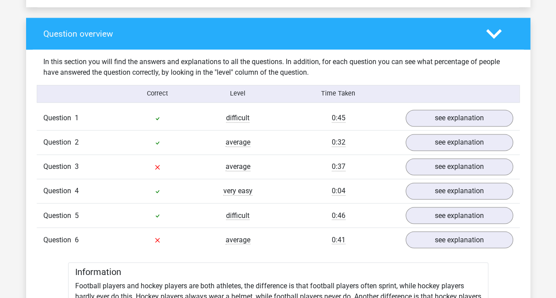
scroll to position [816, 0]
